Goal: Information Seeking & Learning: Check status

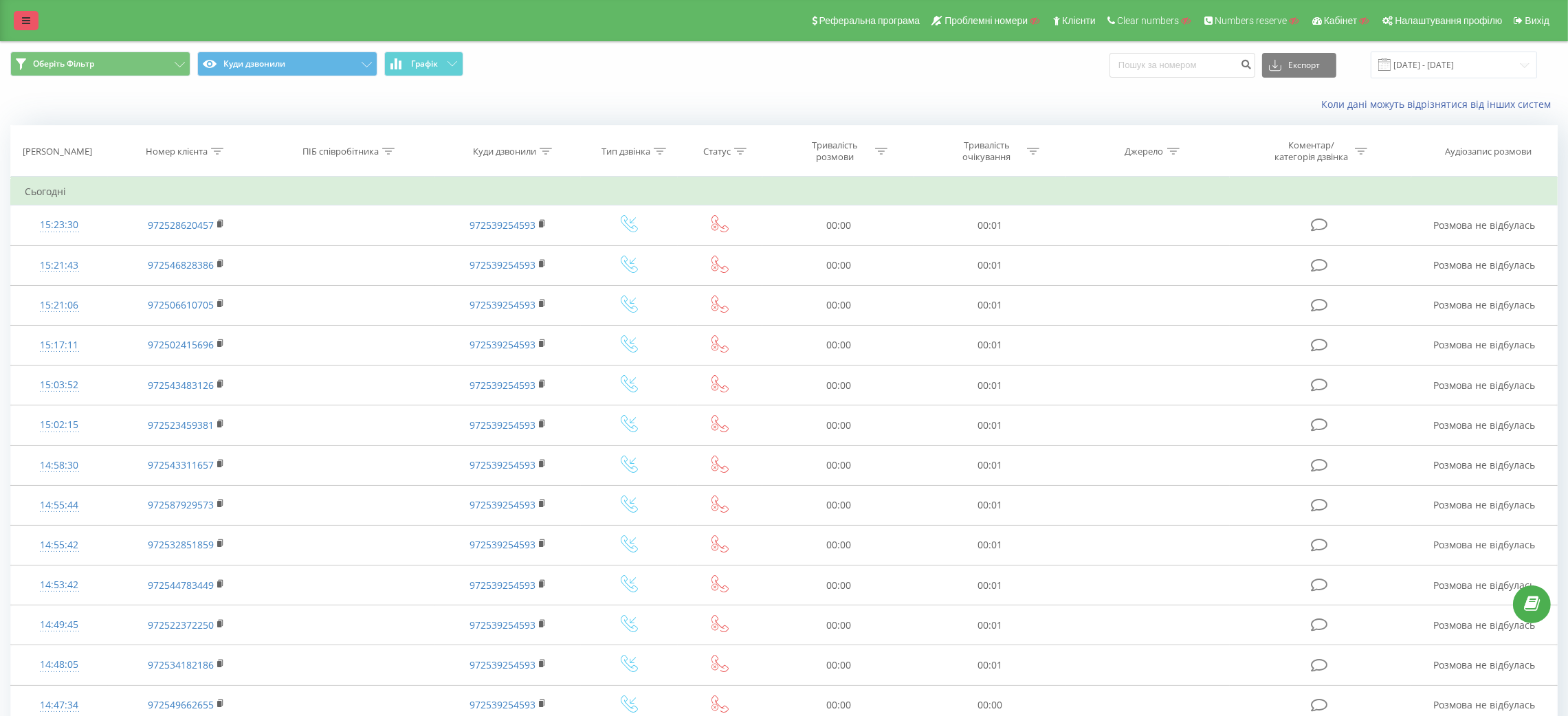
click at [18, 18] on link at bounding box center [25, 20] width 24 height 19
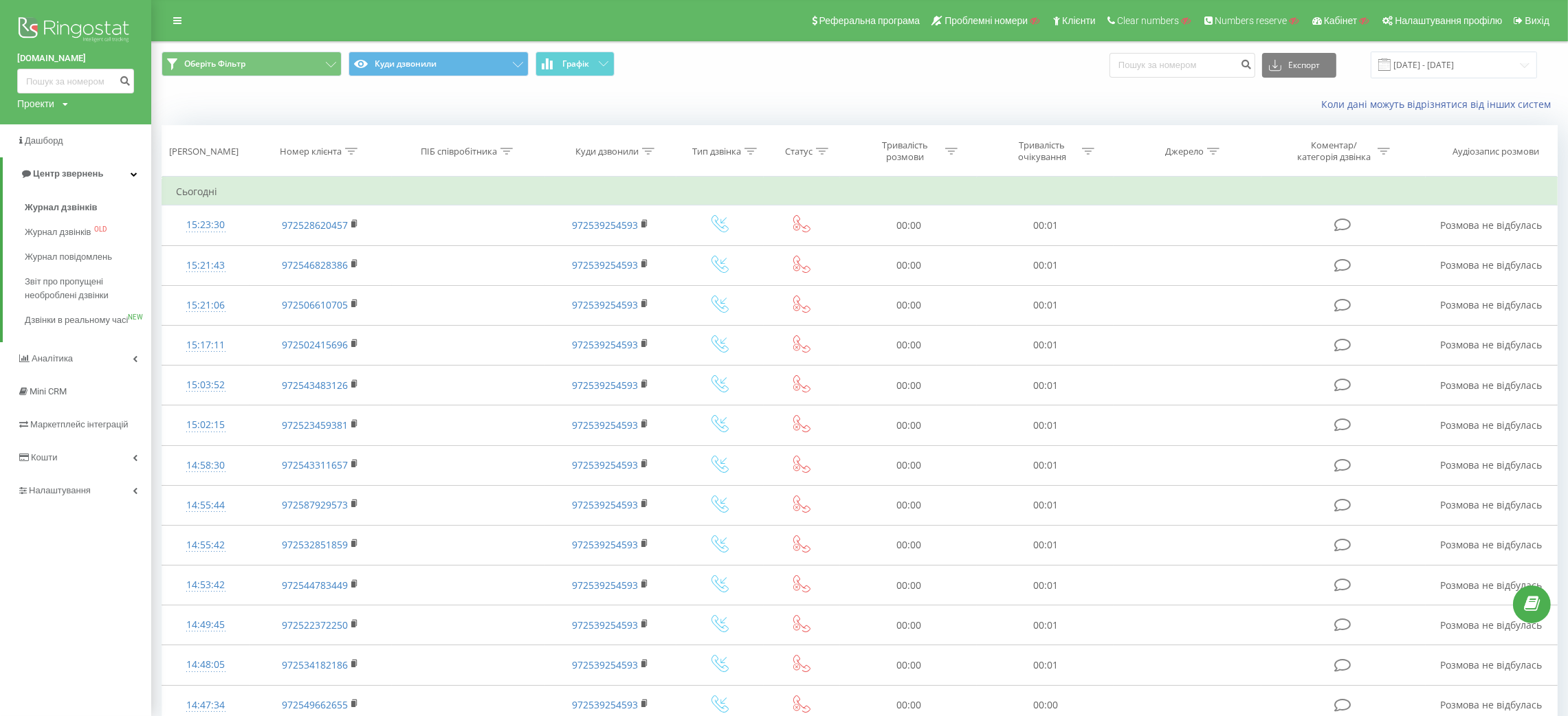
click at [39, 105] on div "Проекти" at bounding box center [35, 103] width 37 height 14
click at [49, 119] on input "text" at bounding box center [56, 125] width 69 height 20
paste input "eosc.com.ua"
type input "eosc.com.ua"
click at [111, 122] on link "Пошук" at bounding box center [110, 125] width 41 height 20
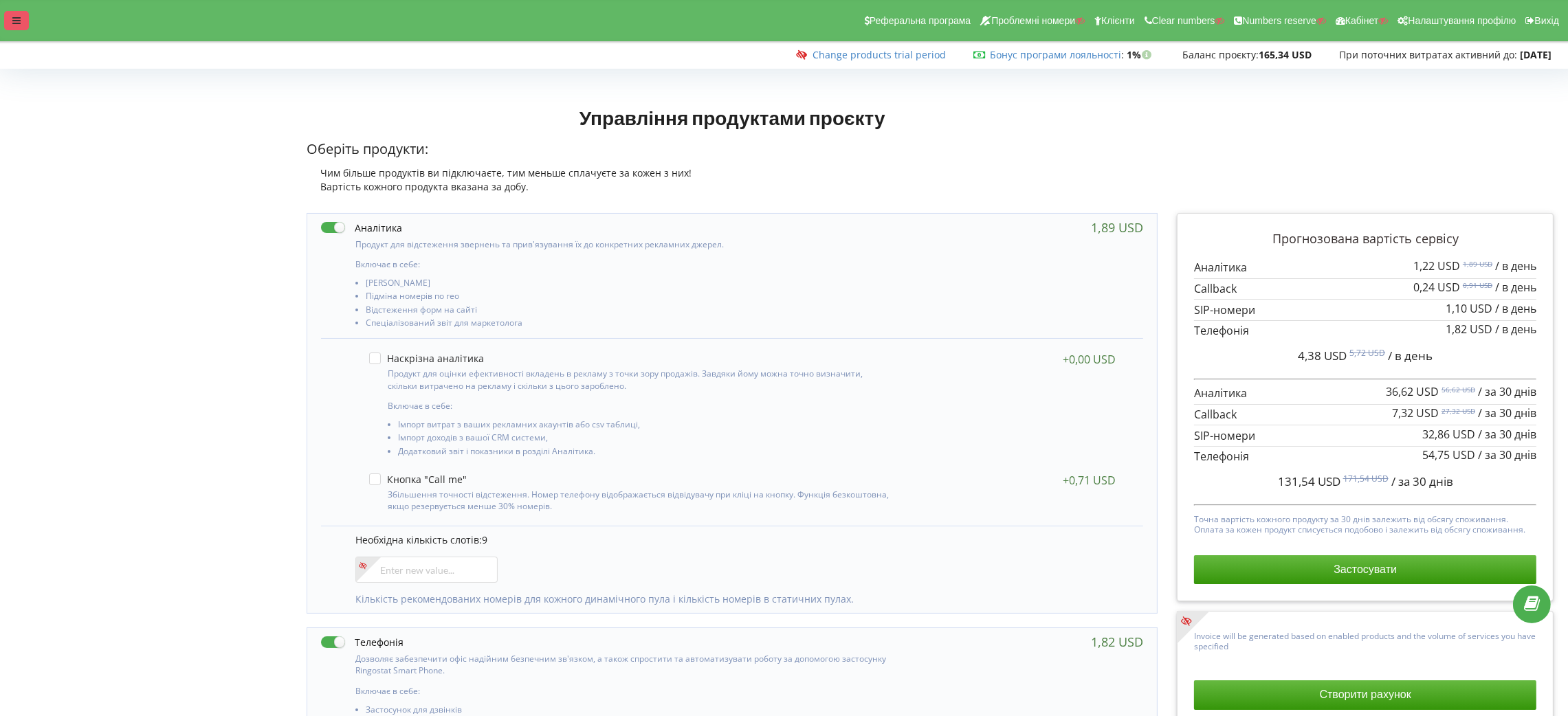
click at [17, 27] on div at bounding box center [16, 20] width 24 height 19
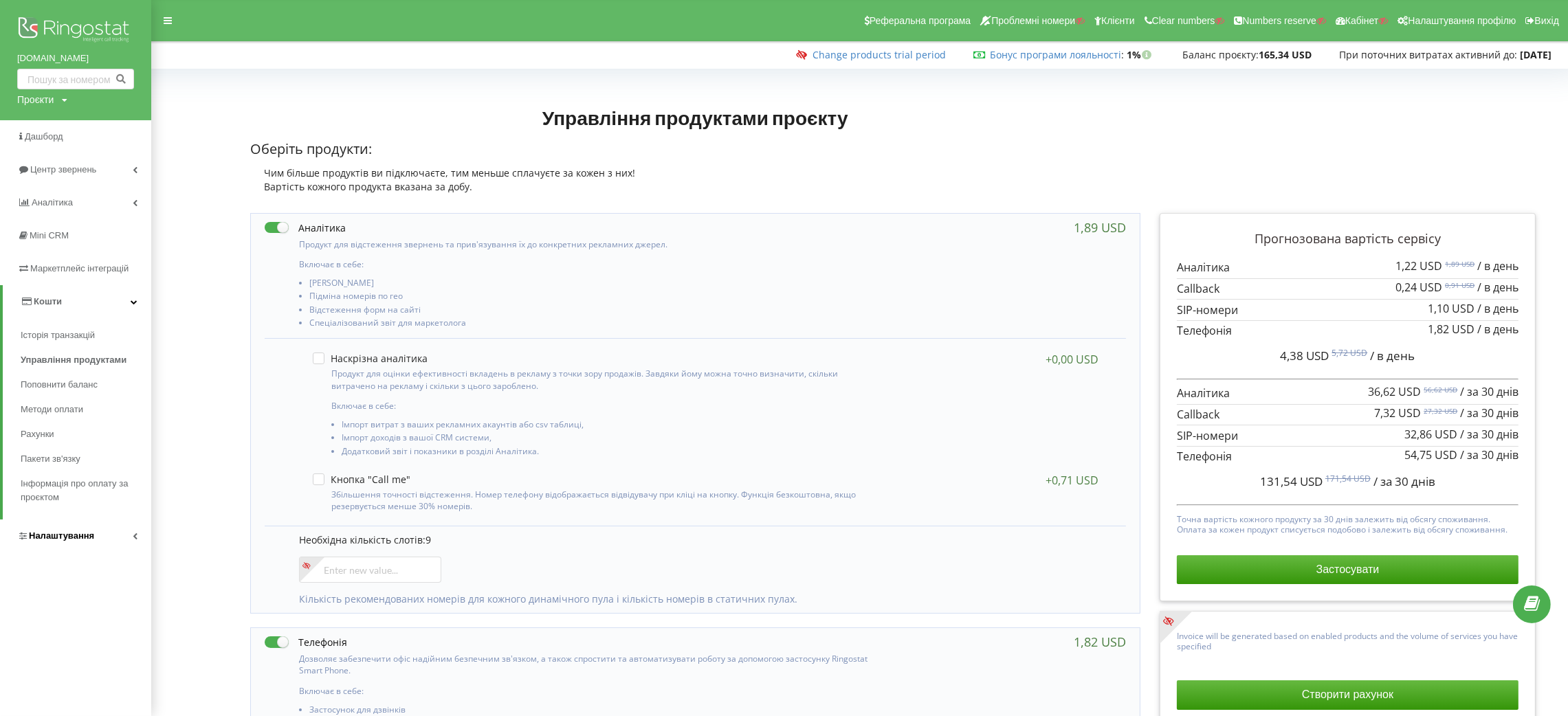
click at [41, 534] on span "Налаштування" at bounding box center [62, 536] width 65 height 10
click at [75, 583] on span "[PERSON_NAME]" at bounding box center [70, 580] width 75 height 14
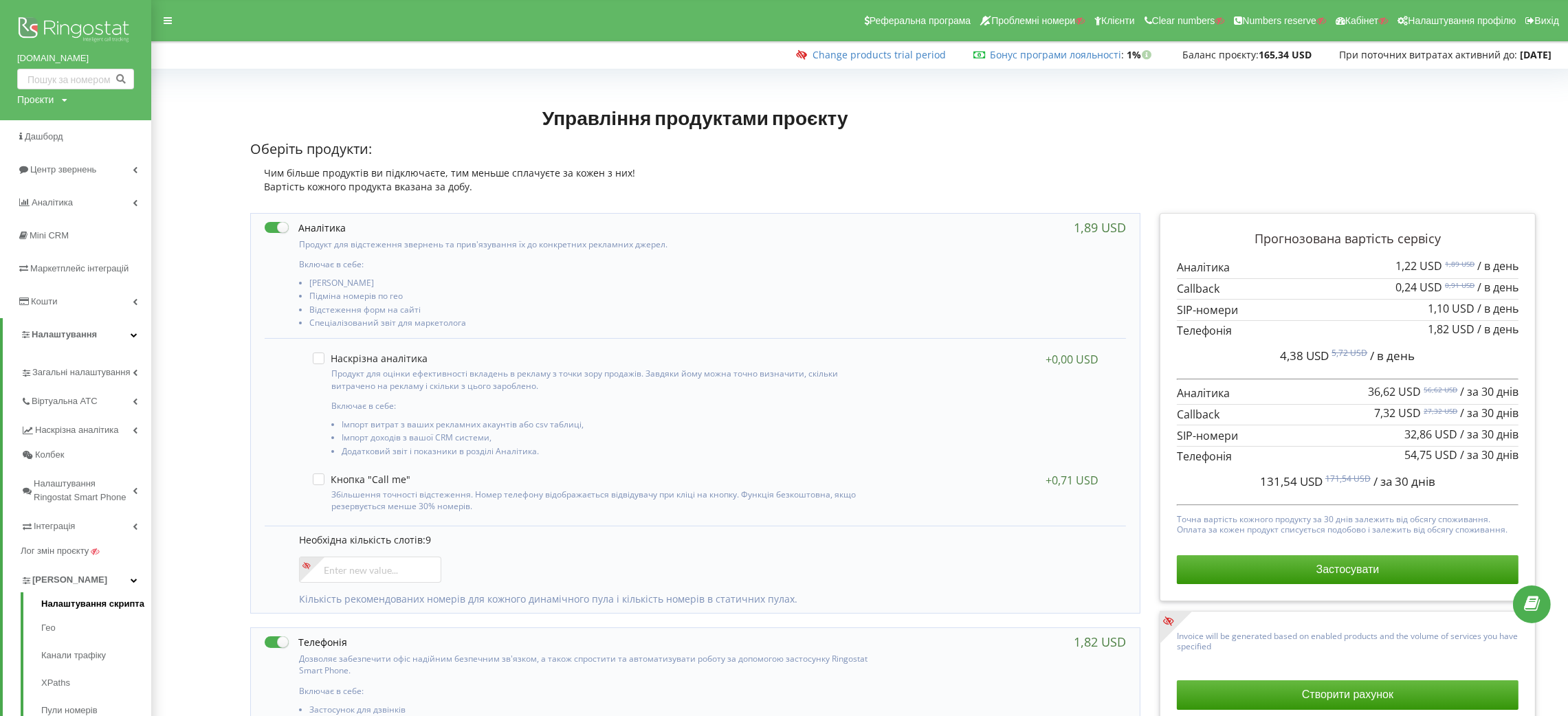
click at [75, 605] on link "Налаштування скрипта" at bounding box center [96, 605] width 110 height 17
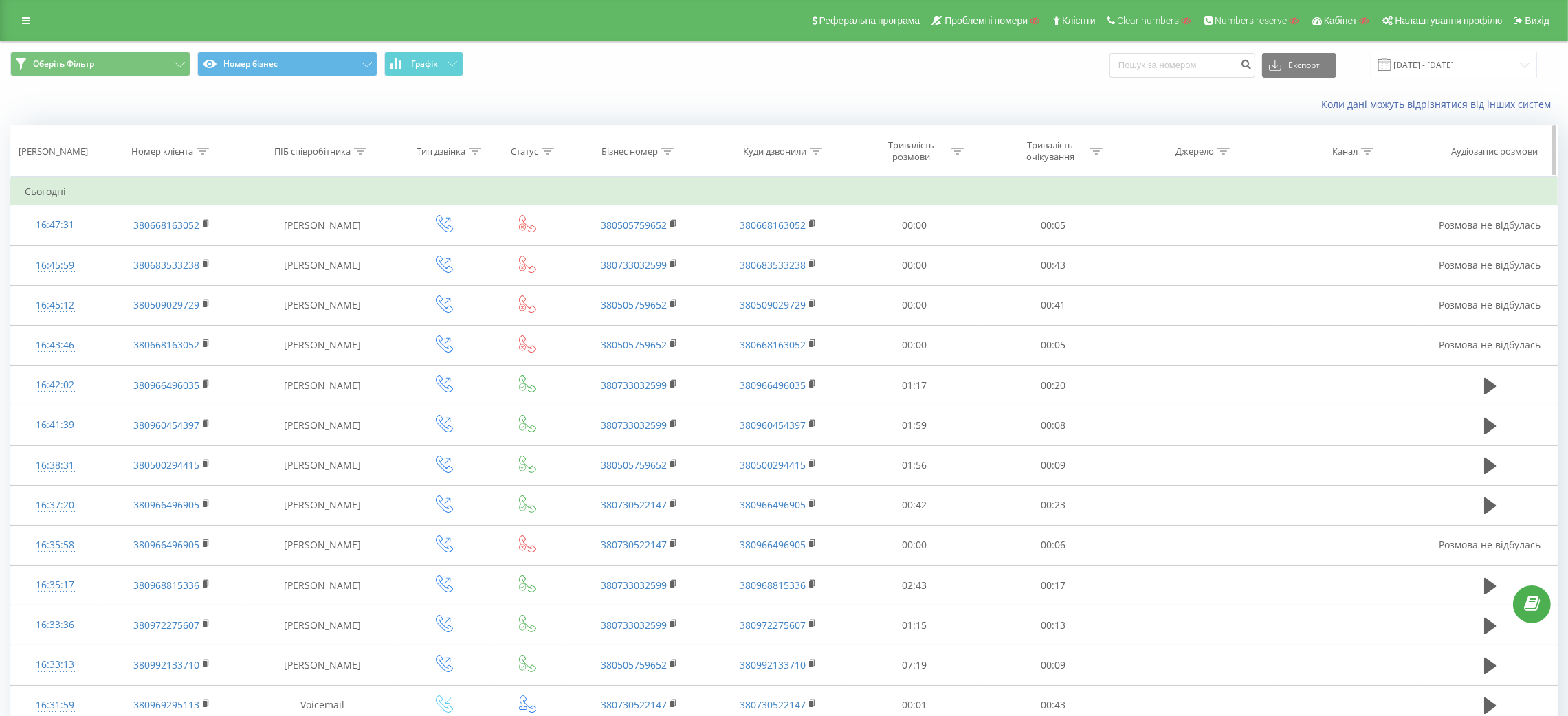
click at [204, 143] on th "Номер клієнта" at bounding box center [171, 151] width 144 height 51
click at [204, 155] on div at bounding box center [203, 151] width 13 height 12
click at [171, 251] on input "text" at bounding box center [171, 249] width 121 height 24
type input "90798"
click at [196, 279] on span "OK" at bounding box center [201, 277] width 38 height 22
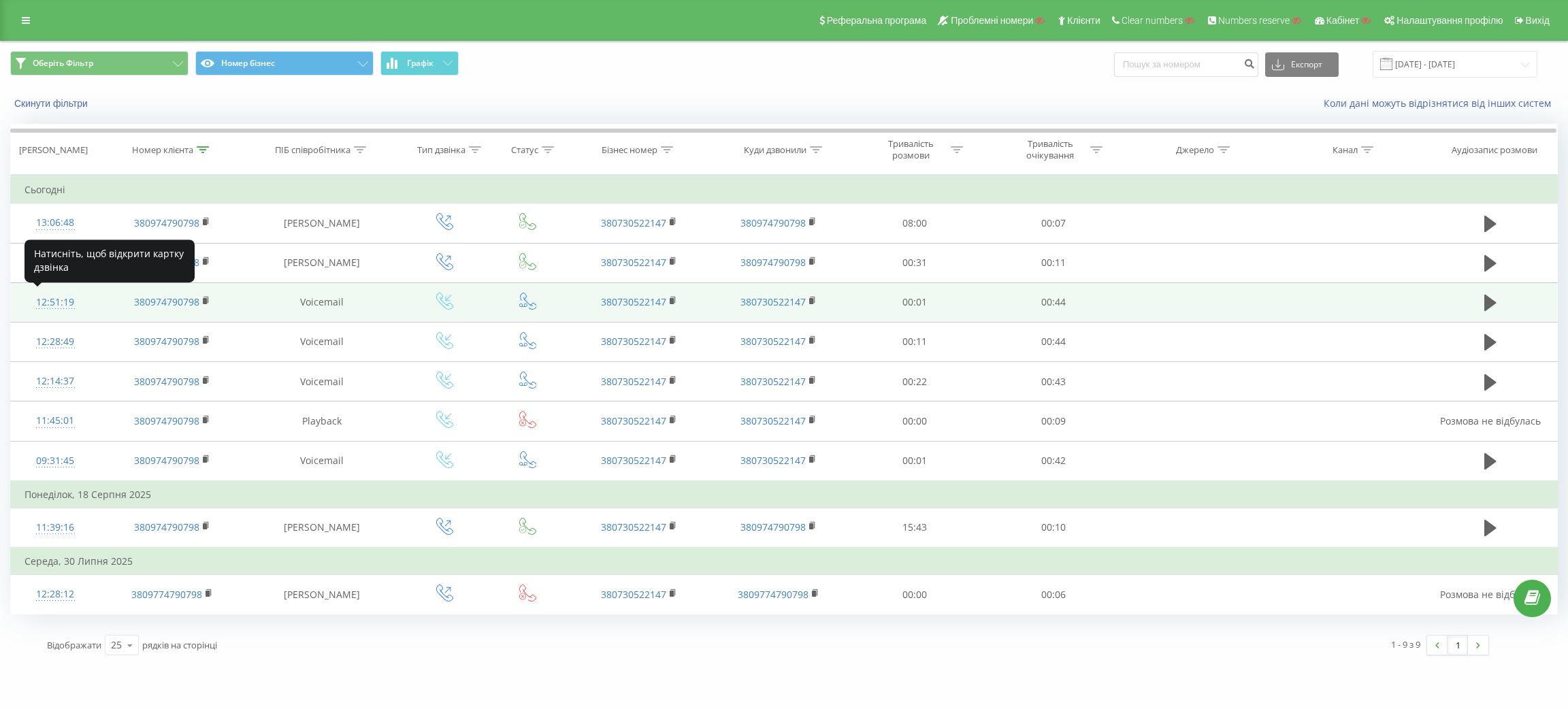
click at [57, 298] on div "12:51:19" at bounding box center [55, 302] width 61 height 27
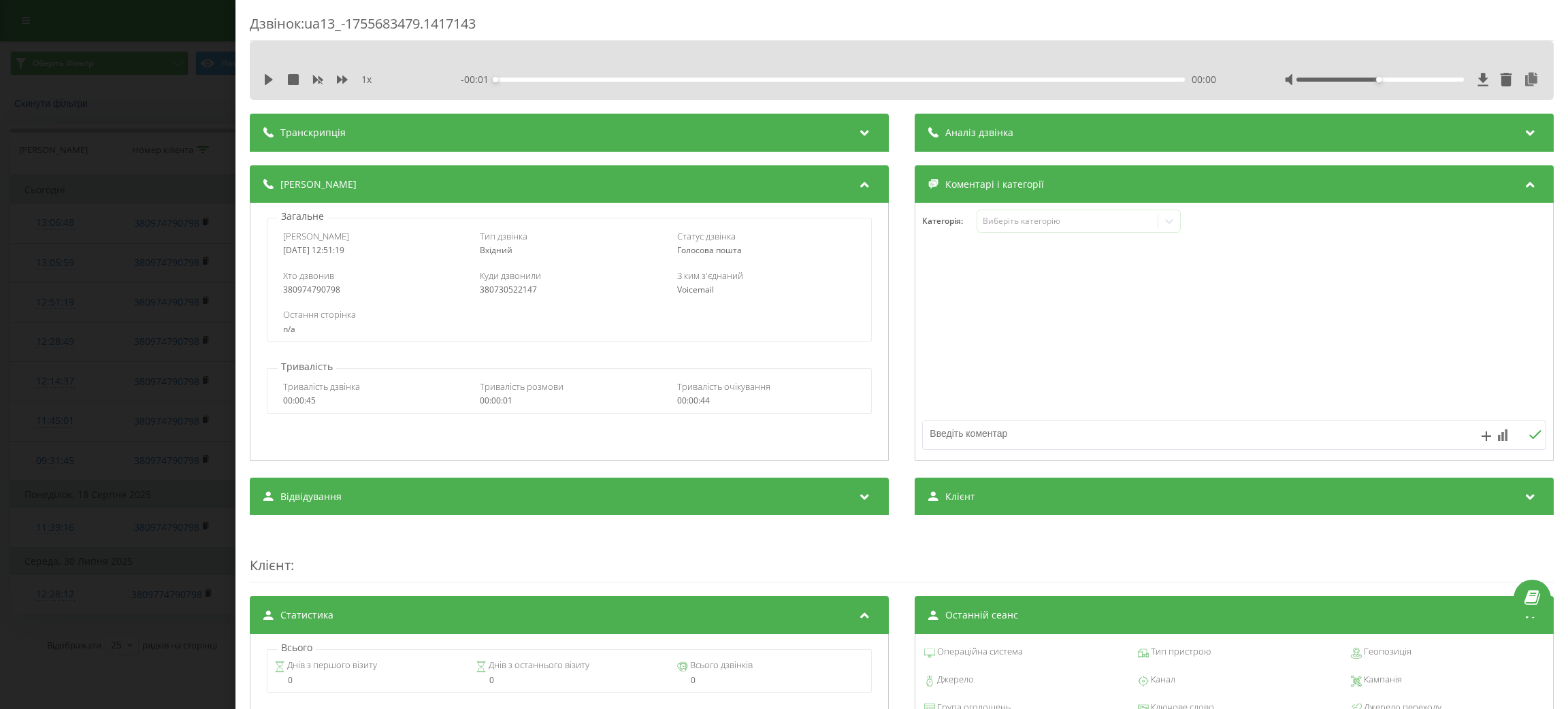
click at [494, 293] on div "380730522147" at bounding box center [569, 290] width 179 height 10
copy div "380730522147"
click at [14, 234] on div "Дзвінок : ua13_-1755683479.1417143 1 x - 00:01 00:00 00:00 Транскрипція Для AI-…" at bounding box center [784, 354] width 1568 height 709
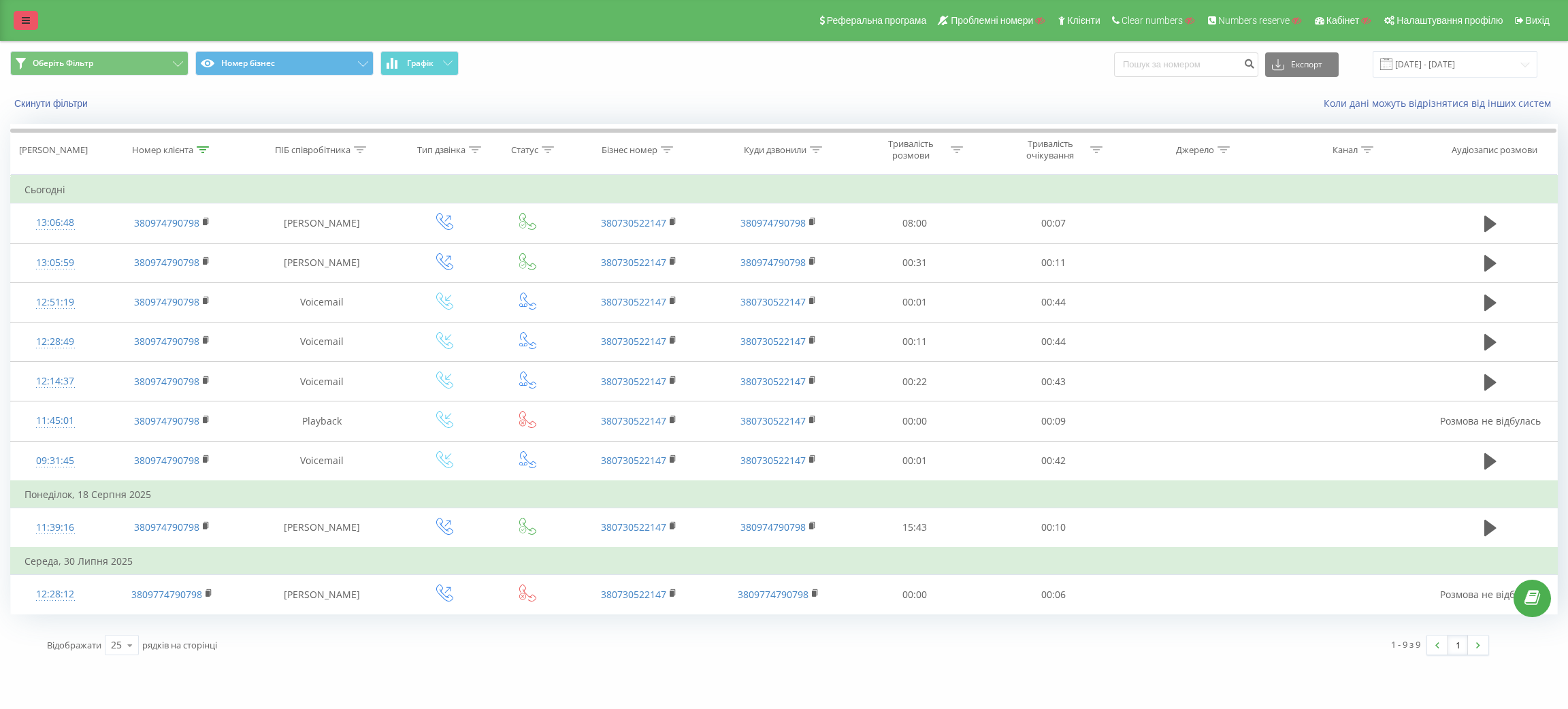
click at [26, 19] on icon at bounding box center [25, 20] width 8 height 10
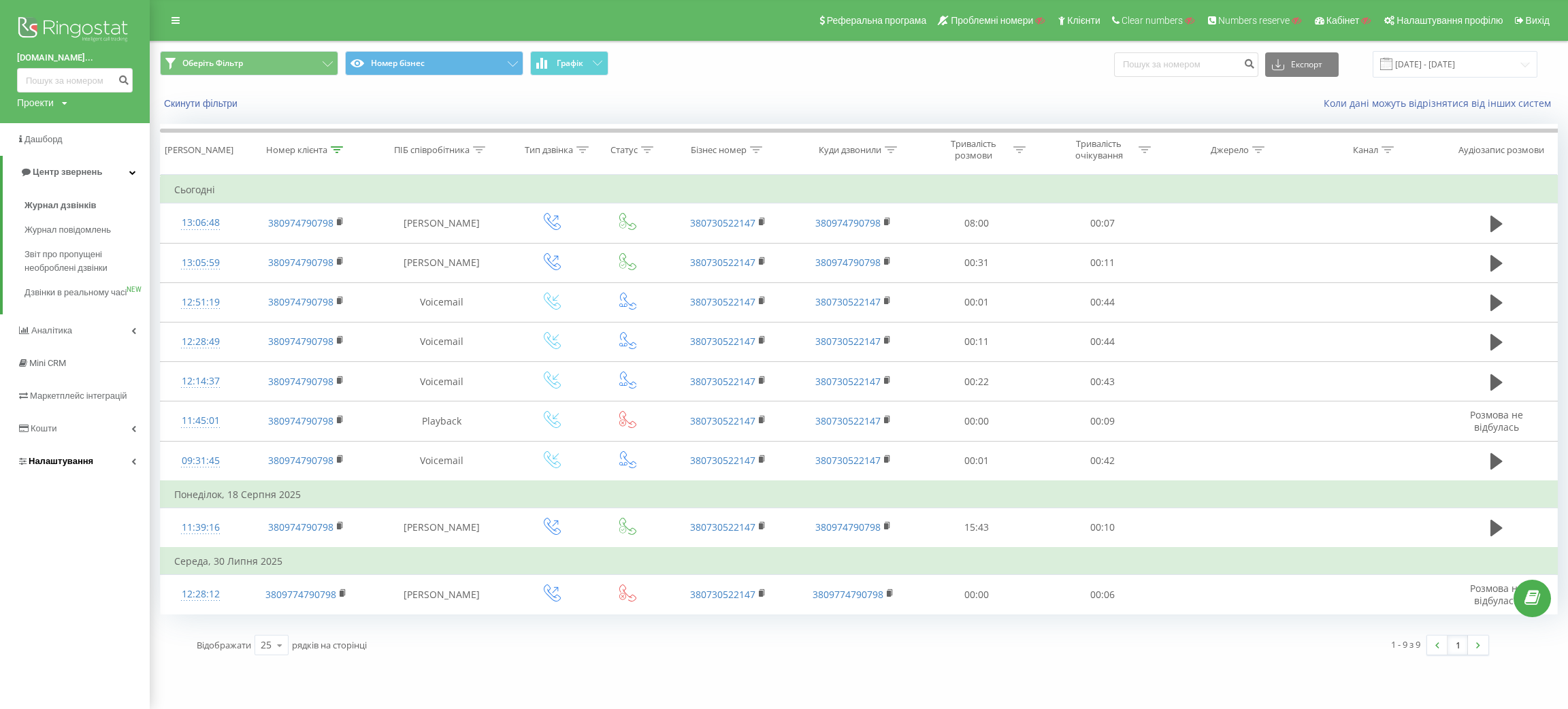
click at [44, 467] on span "Налаштування" at bounding box center [61, 460] width 65 height 10
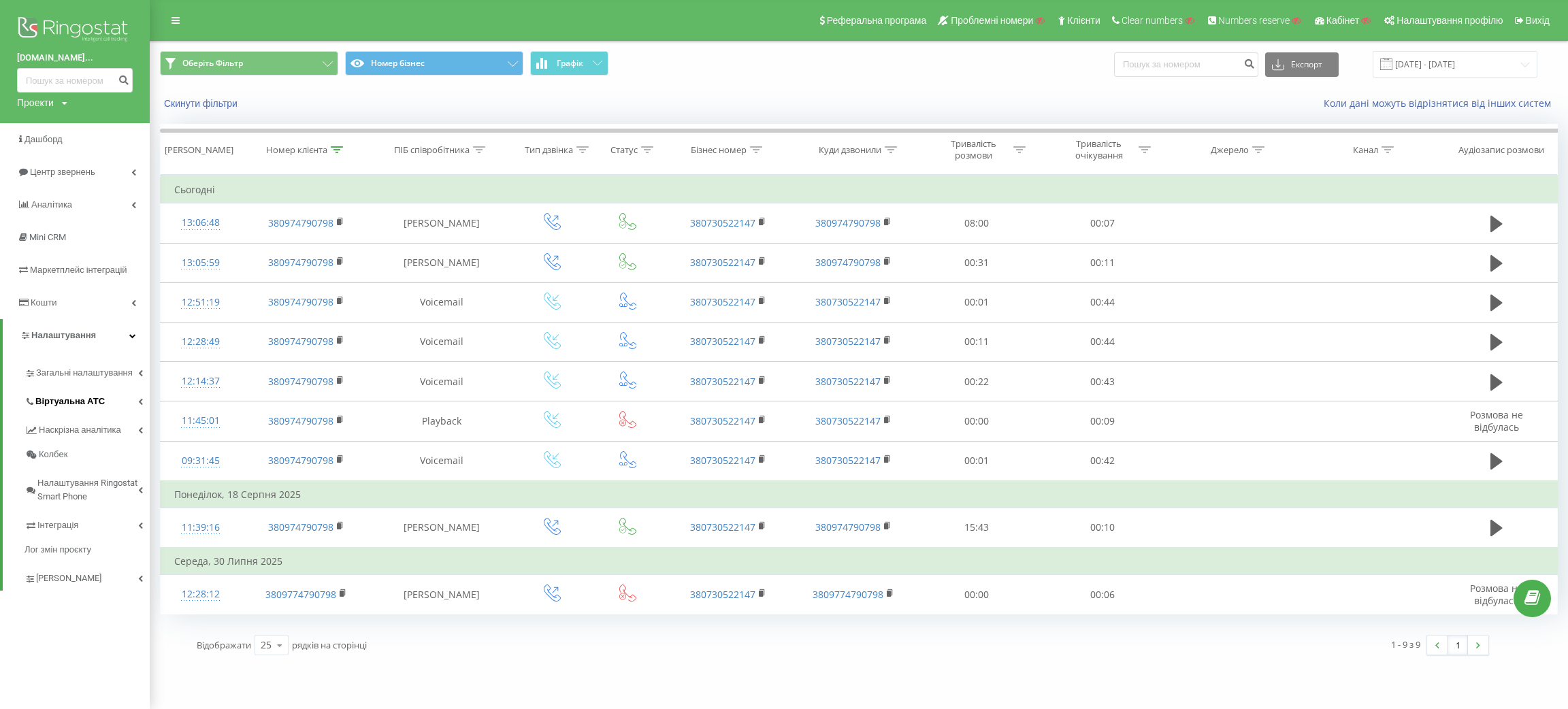
click at [91, 407] on span "Віртуальна АТС" at bounding box center [69, 401] width 69 height 13
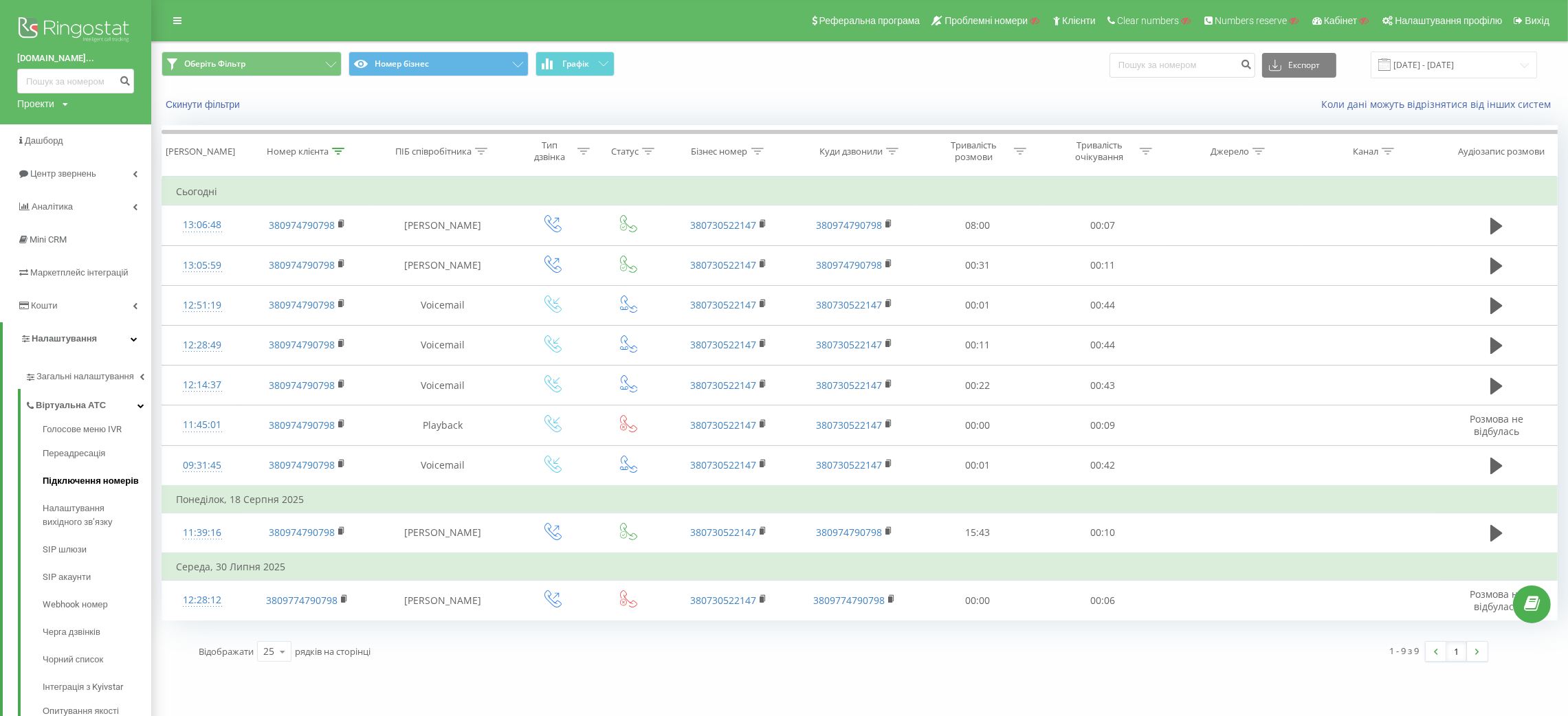
click at [82, 474] on span "Підключення номерів" at bounding box center [91, 480] width 96 height 14
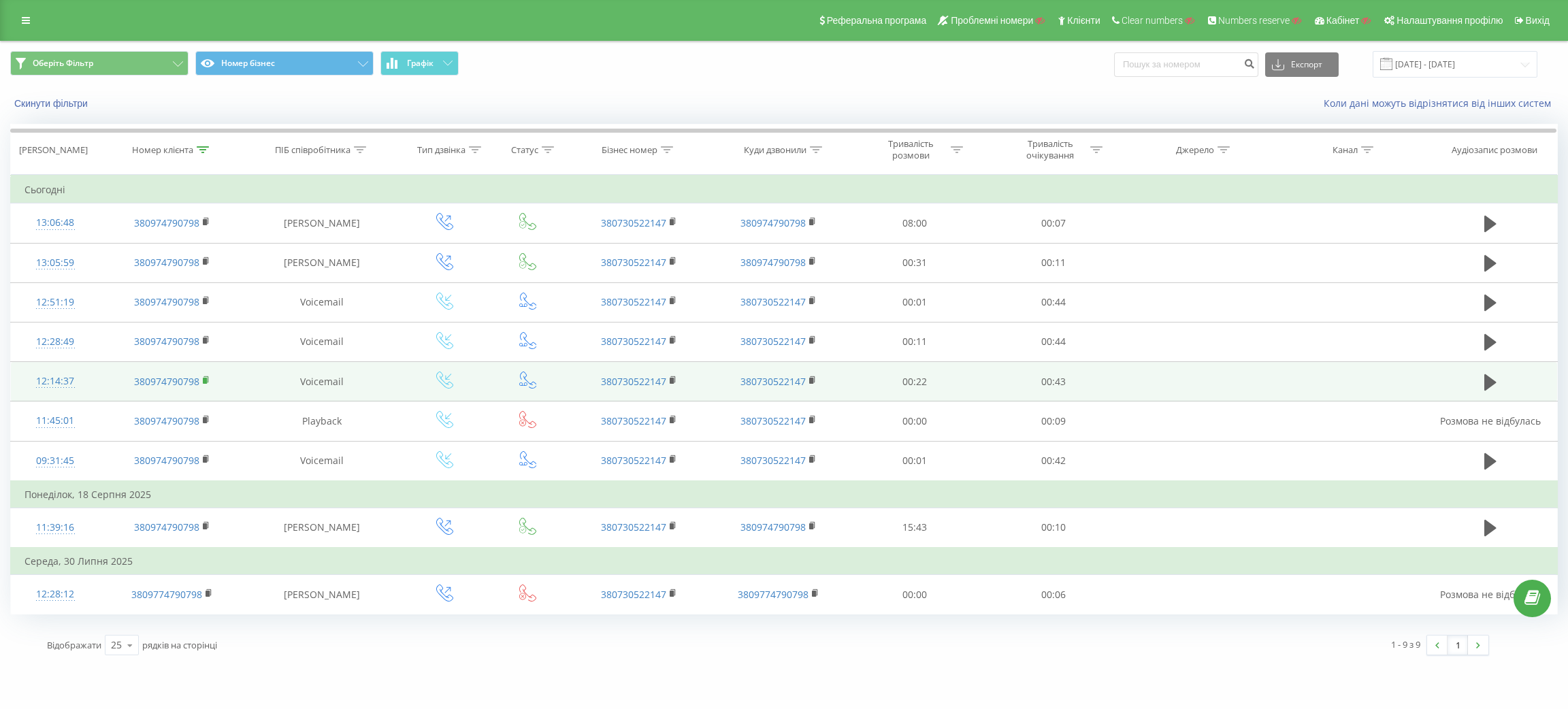
click at [207, 381] on icon at bounding box center [206, 381] width 7 height 10
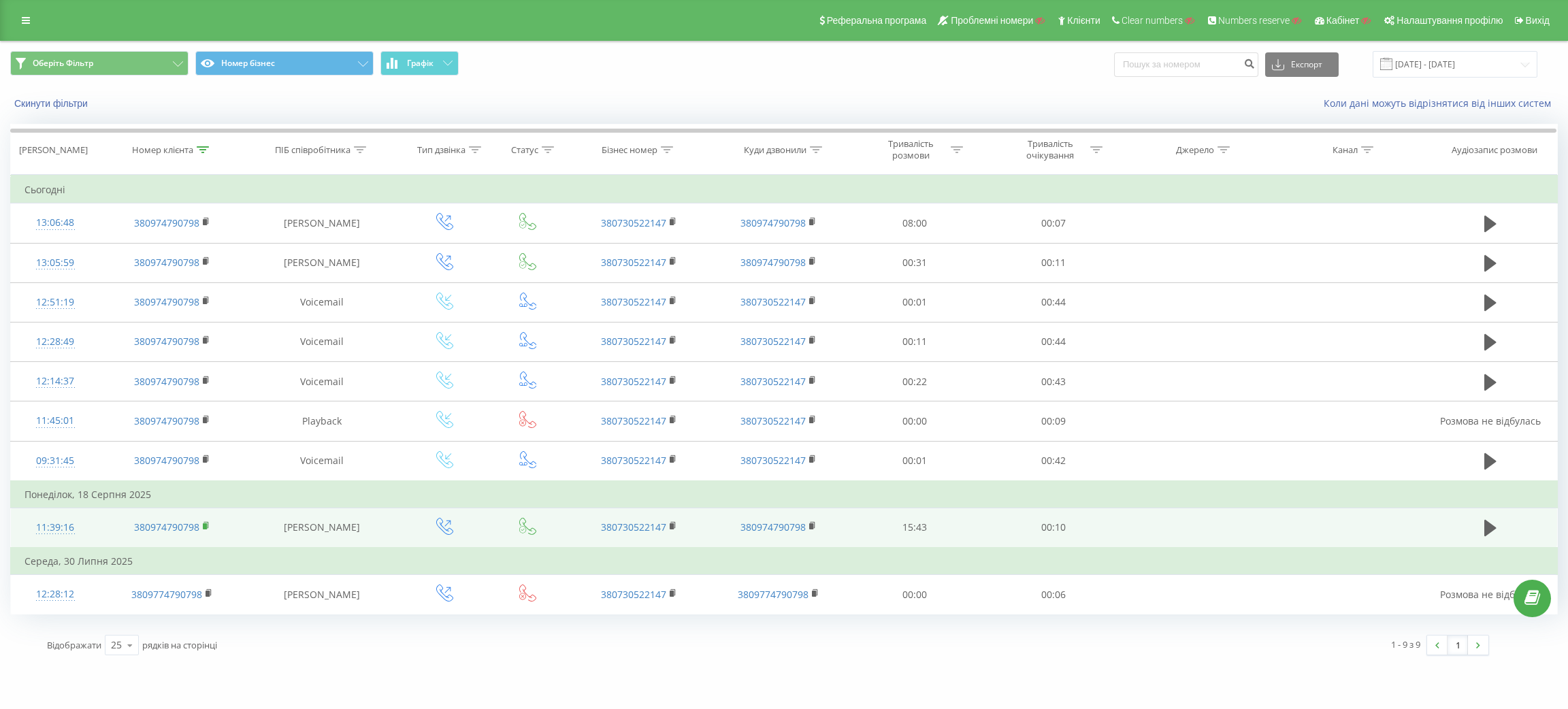
click at [204, 522] on icon at bounding box center [206, 526] width 7 height 10
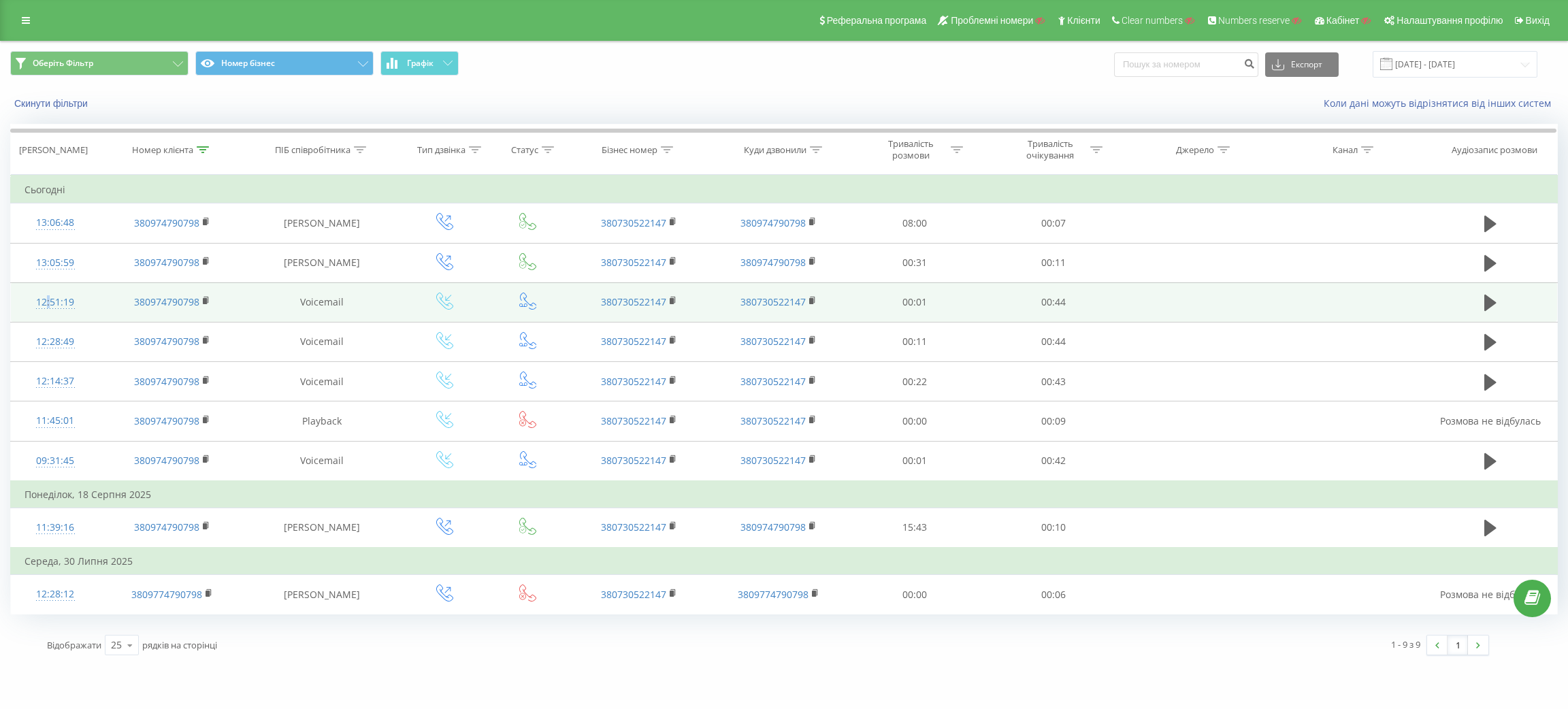
click at [47, 298] on div "12:51:19" at bounding box center [55, 302] width 61 height 27
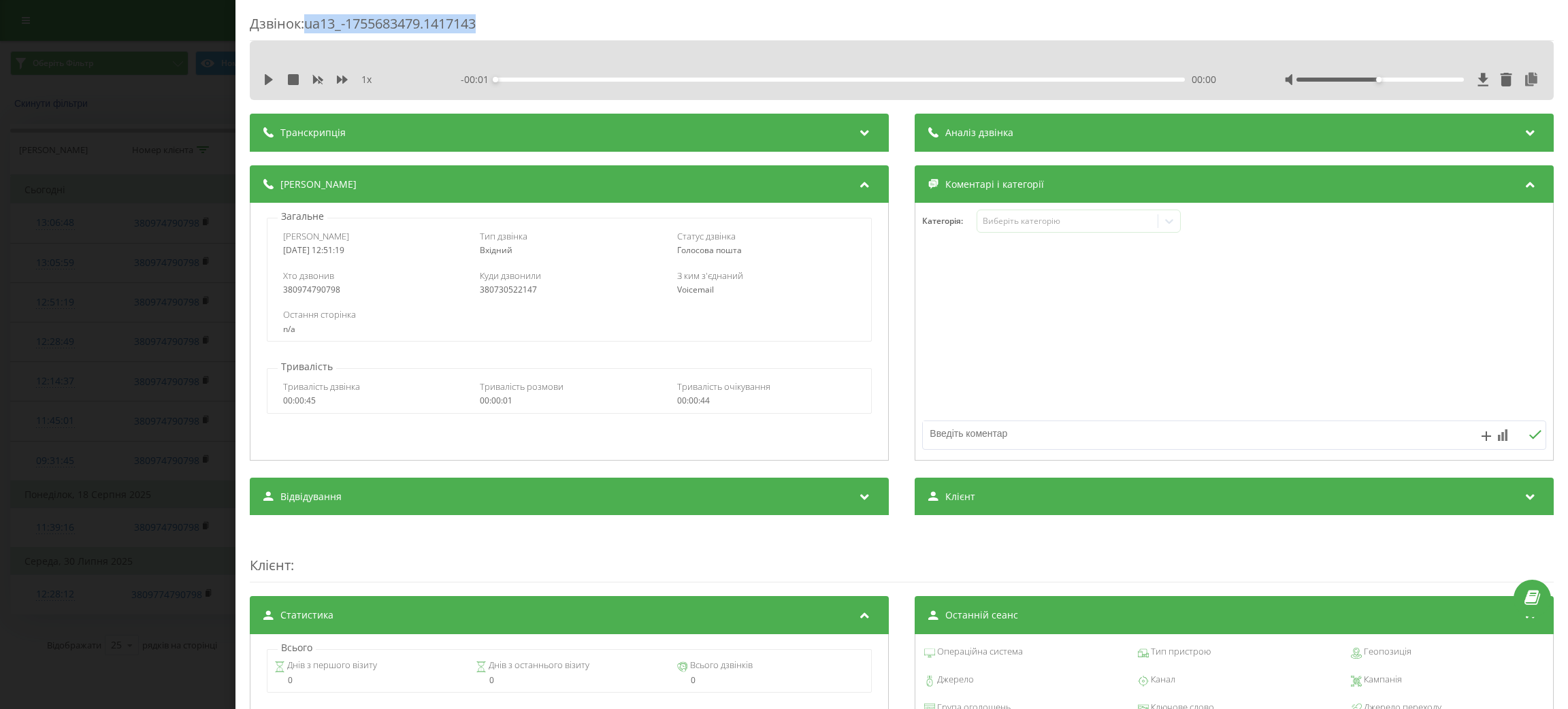
drag, startPoint x: 306, startPoint y: 30, endPoint x: 511, endPoint y: 22, distance: 205.2
click at [511, 22] on div "Дзвінок : ua13_-1755683479.1417143" at bounding box center [901, 28] width 1303 height 27
copy div "ua13_-1755683479.1417143"
click at [109, 186] on div "Дзвінок : ua13_-1755683479.1417143 1 x - 00:01 00:00 00:00 Транскрипція Для AI-…" at bounding box center [784, 354] width 1568 height 709
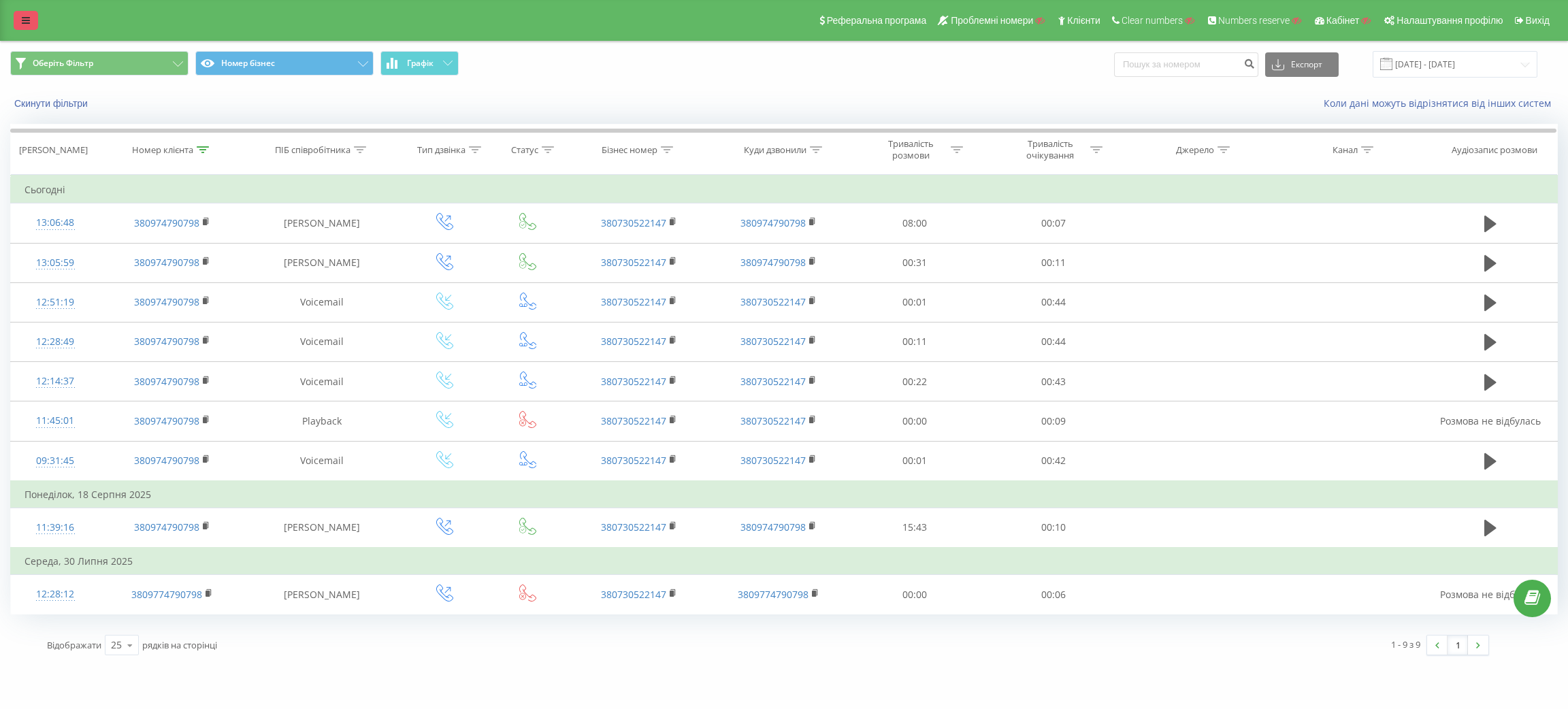
click at [31, 28] on link at bounding box center [25, 20] width 24 height 19
